Goal: Information Seeking & Learning: Learn about a topic

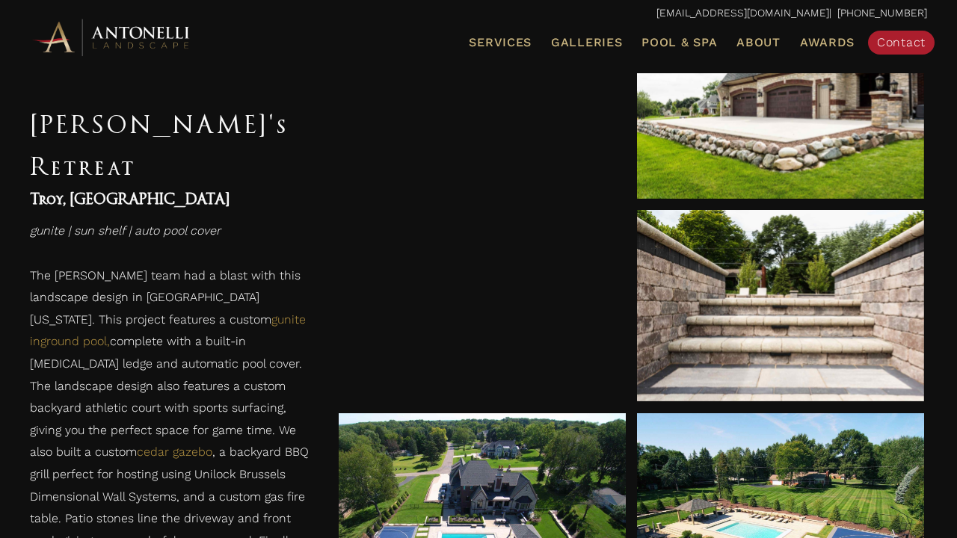
scroll to position [695, 0]
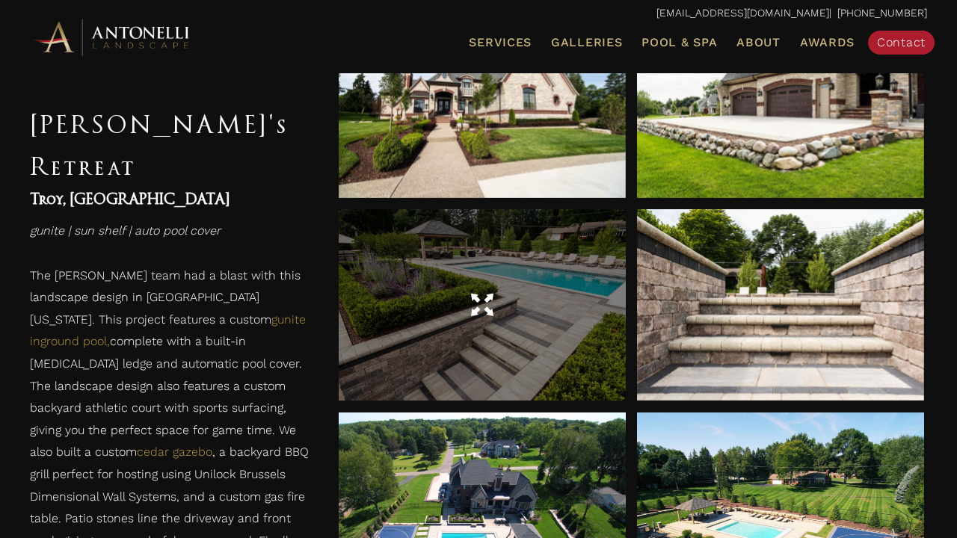
click at [558, 328] on div at bounding box center [482, 304] width 287 height 191
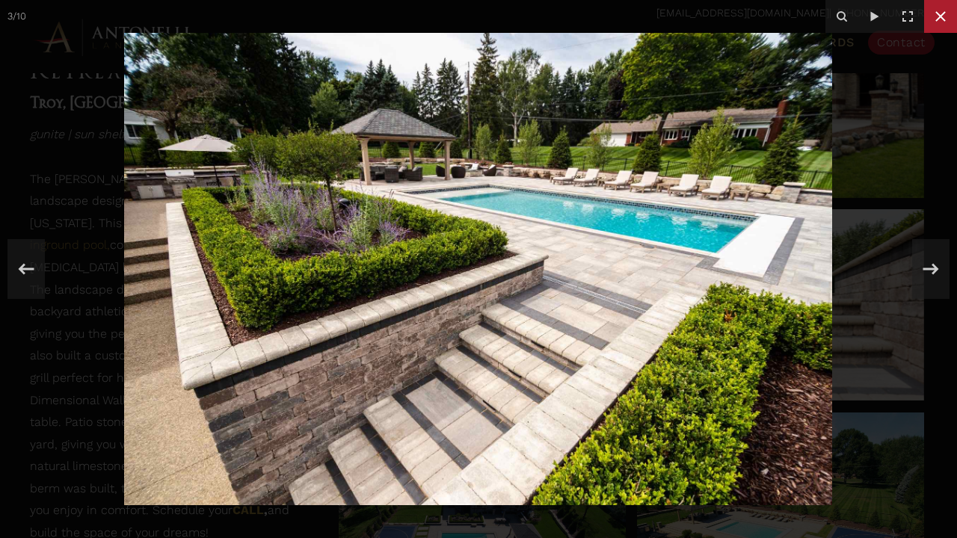
click at [934, 20] on icon at bounding box center [941, 16] width 18 height 18
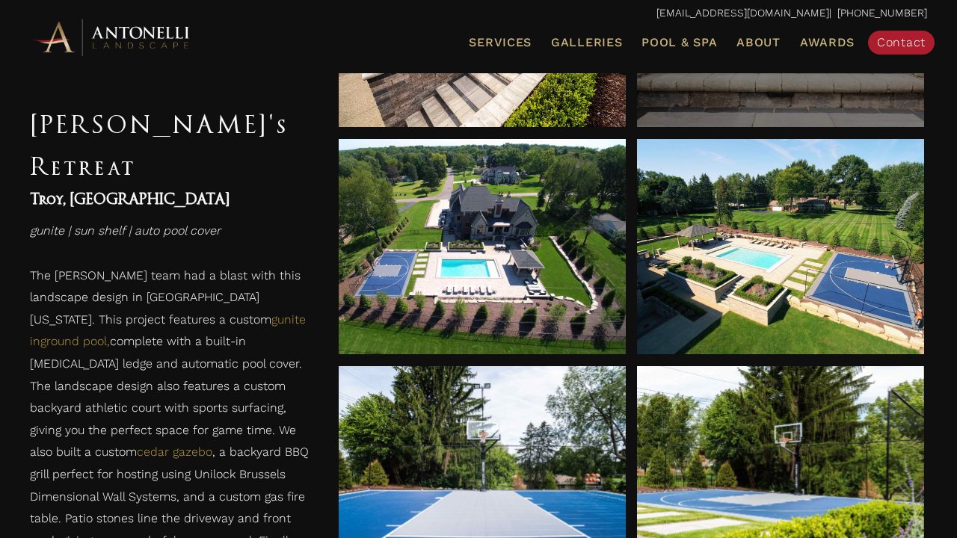
scroll to position [971, 0]
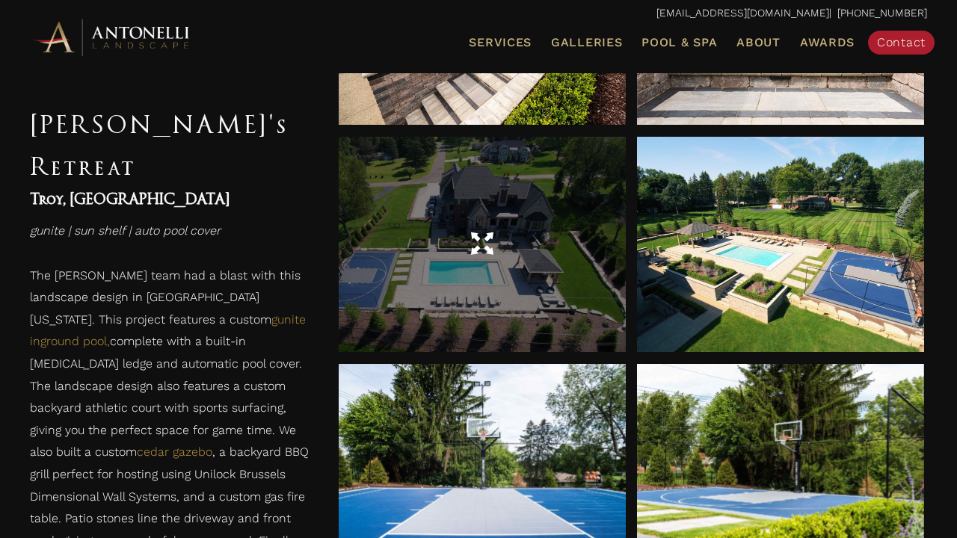
click at [473, 252] on span at bounding box center [482, 245] width 22 height 26
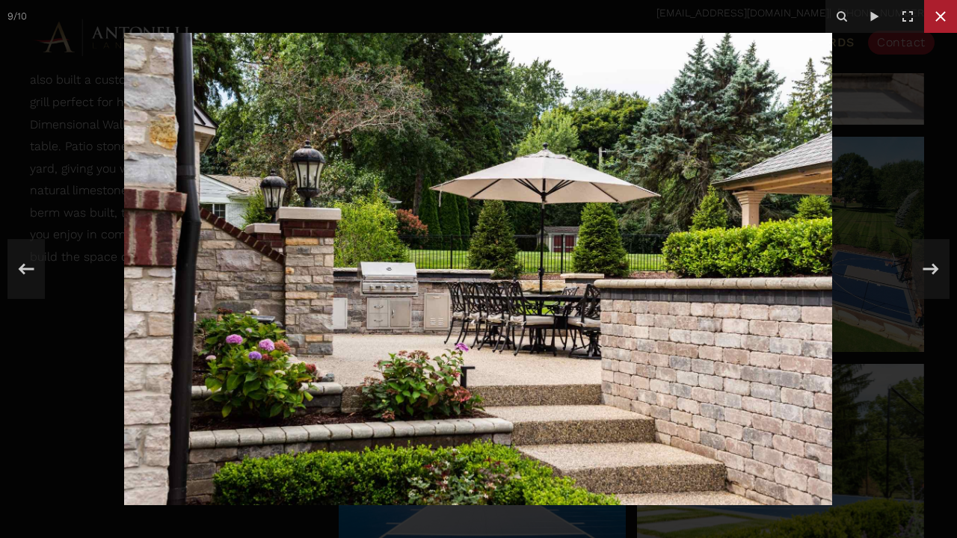
click at [945, 19] on icon at bounding box center [941, 16] width 18 height 18
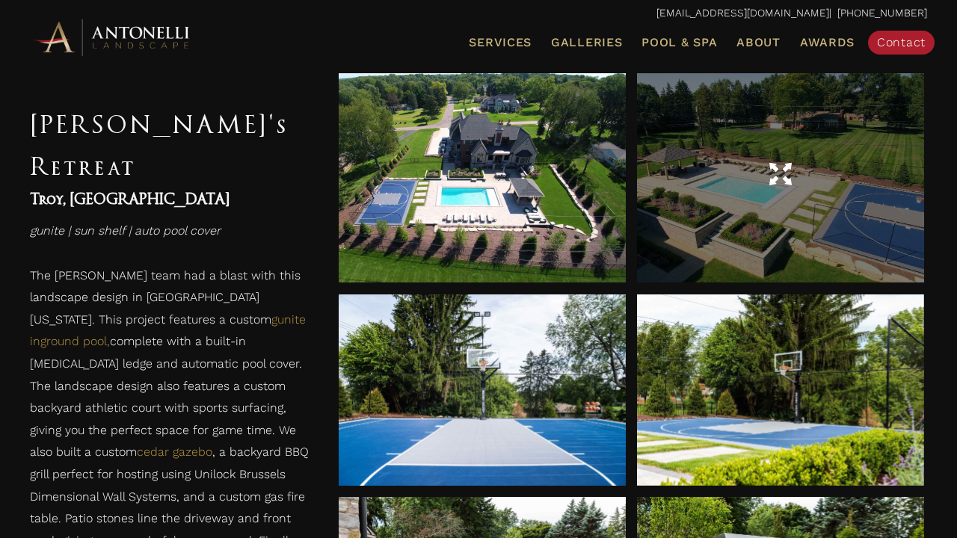
scroll to position [1123, 0]
